Goal: Navigation & Orientation: Find specific page/section

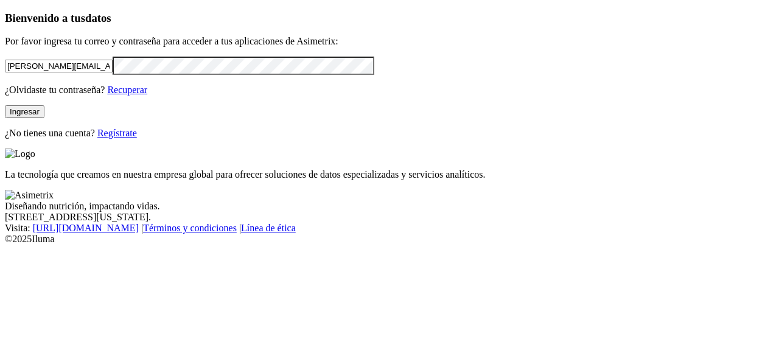
click at [44, 118] on button "Ingresar" at bounding box center [25, 111] width 40 height 13
